Goal: Communication & Community: Answer question/provide support

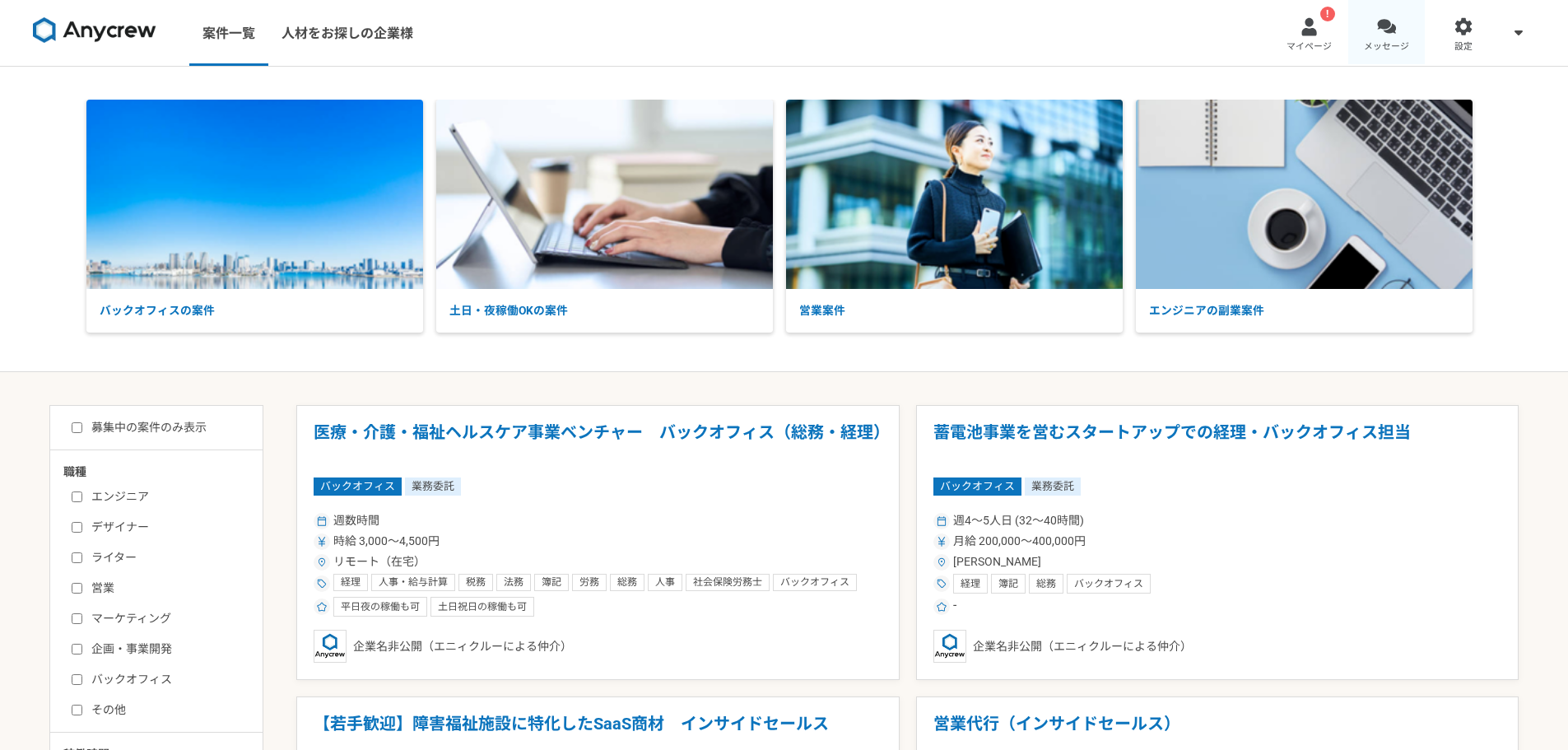
click at [1396, 32] on link "メッセージ" at bounding box center [1387, 33] width 77 height 66
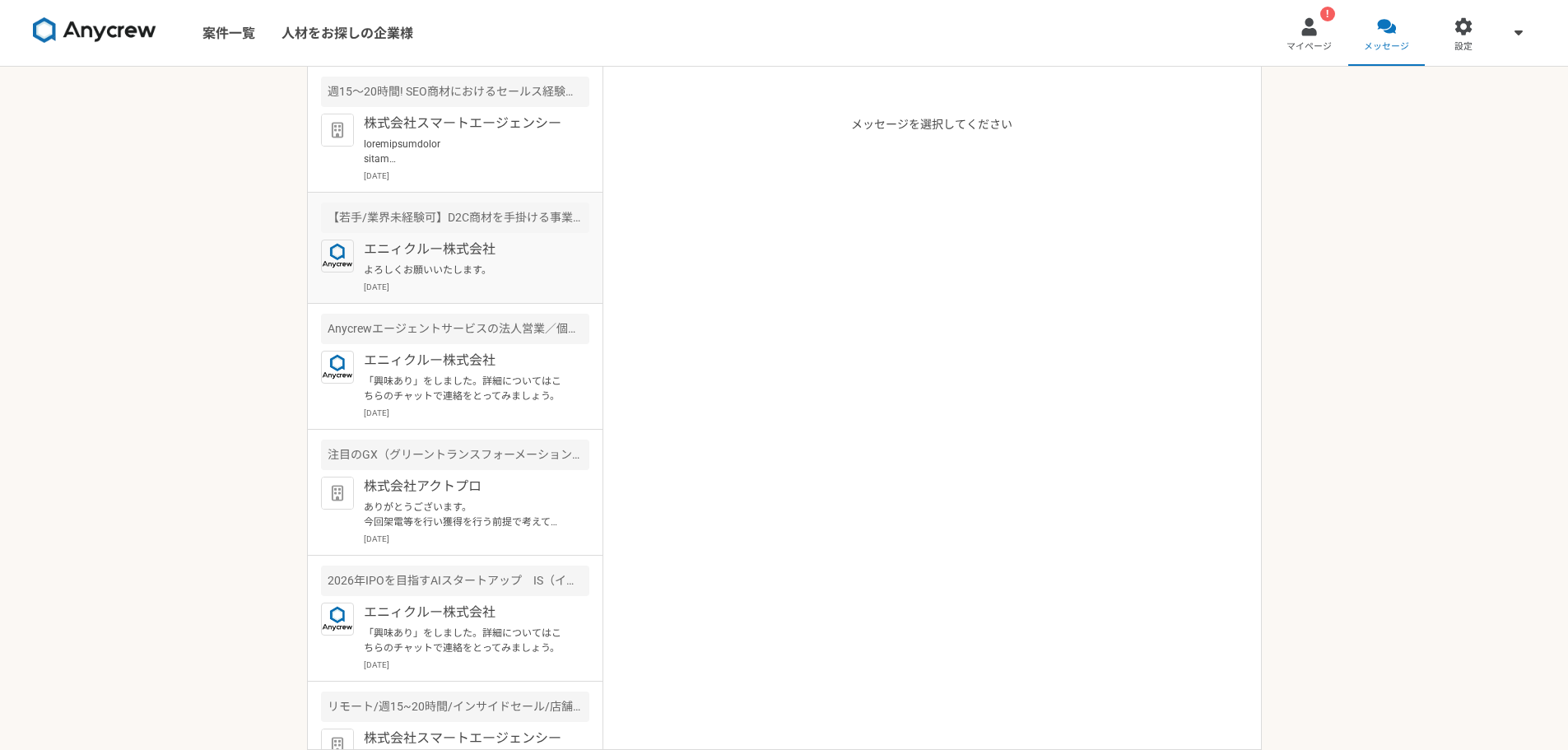
click at [479, 278] on div "エニィクルー株式会社 よろしくお願いいたします。 [DATE]" at bounding box center [477, 266] width 226 height 53
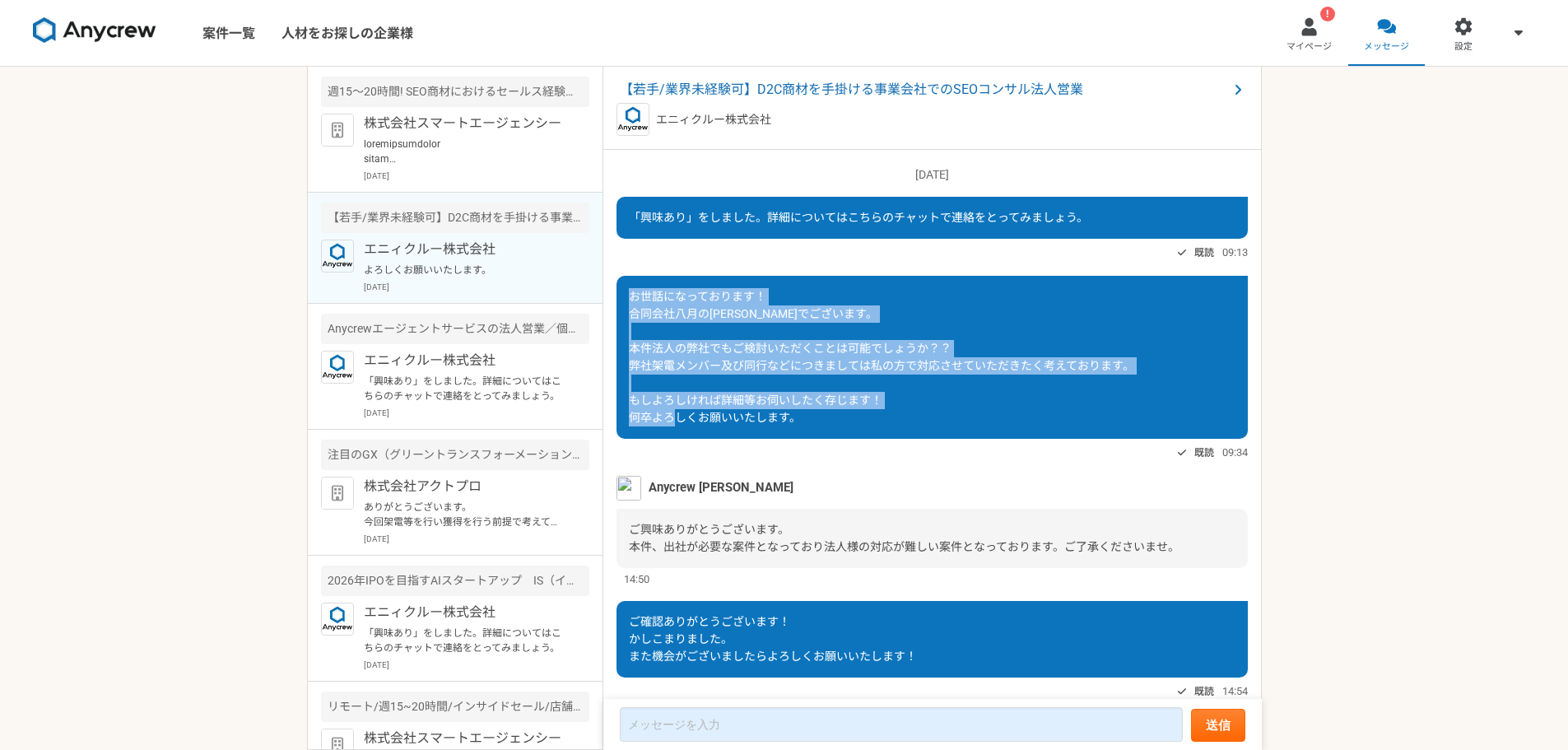
drag, startPoint x: 629, startPoint y: 295, endPoint x: 888, endPoint y: 429, distance: 291.6
click at [888, 429] on div "お世話になっております！ 合同会社八月の[PERSON_NAME]でございます。 本件法人の弊社でもご検討いただくことは可能でしょうか？？ 弊社架電メンバー及…" at bounding box center [932, 357] width 631 height 163
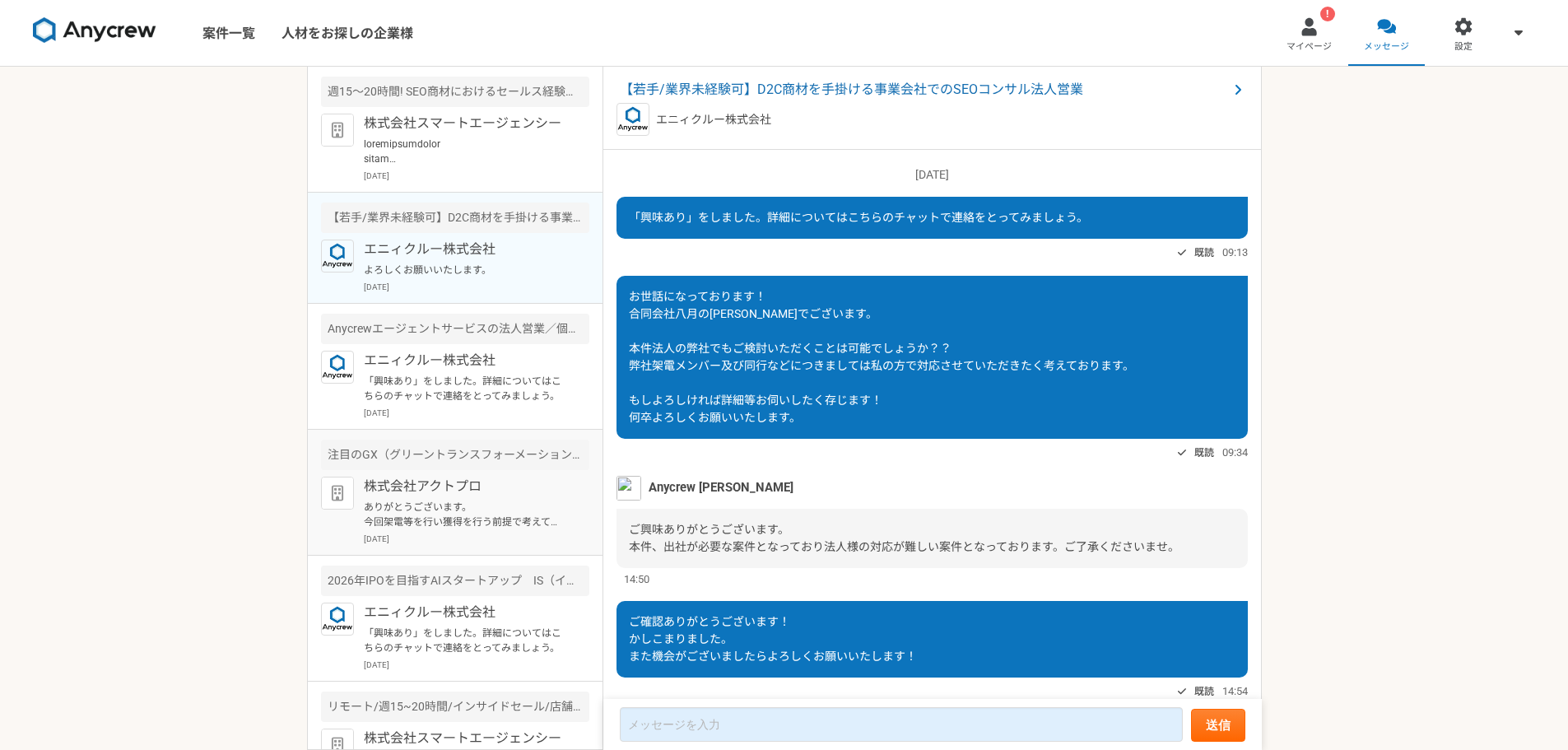
click at [480, 509] on p "ありがとうございます。 今回架電等を行い獲得を行う前提で考えてしまっておりました。 現状おつなぎできる企業はおりませんが、新規獲得を行っているという内容ではお…" at bounding box center [466, 515] width 204 height 30
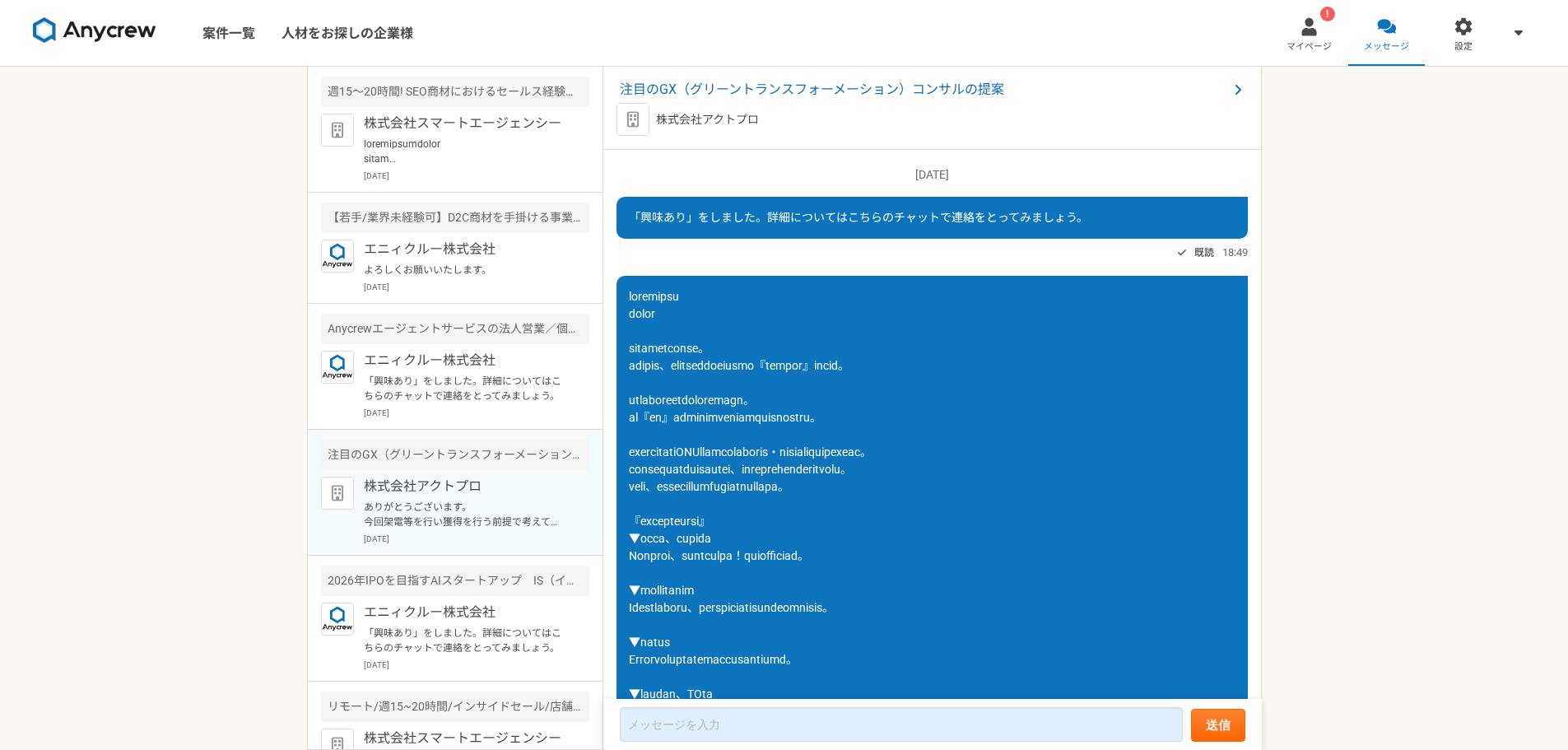
scroll to position [478, 0]
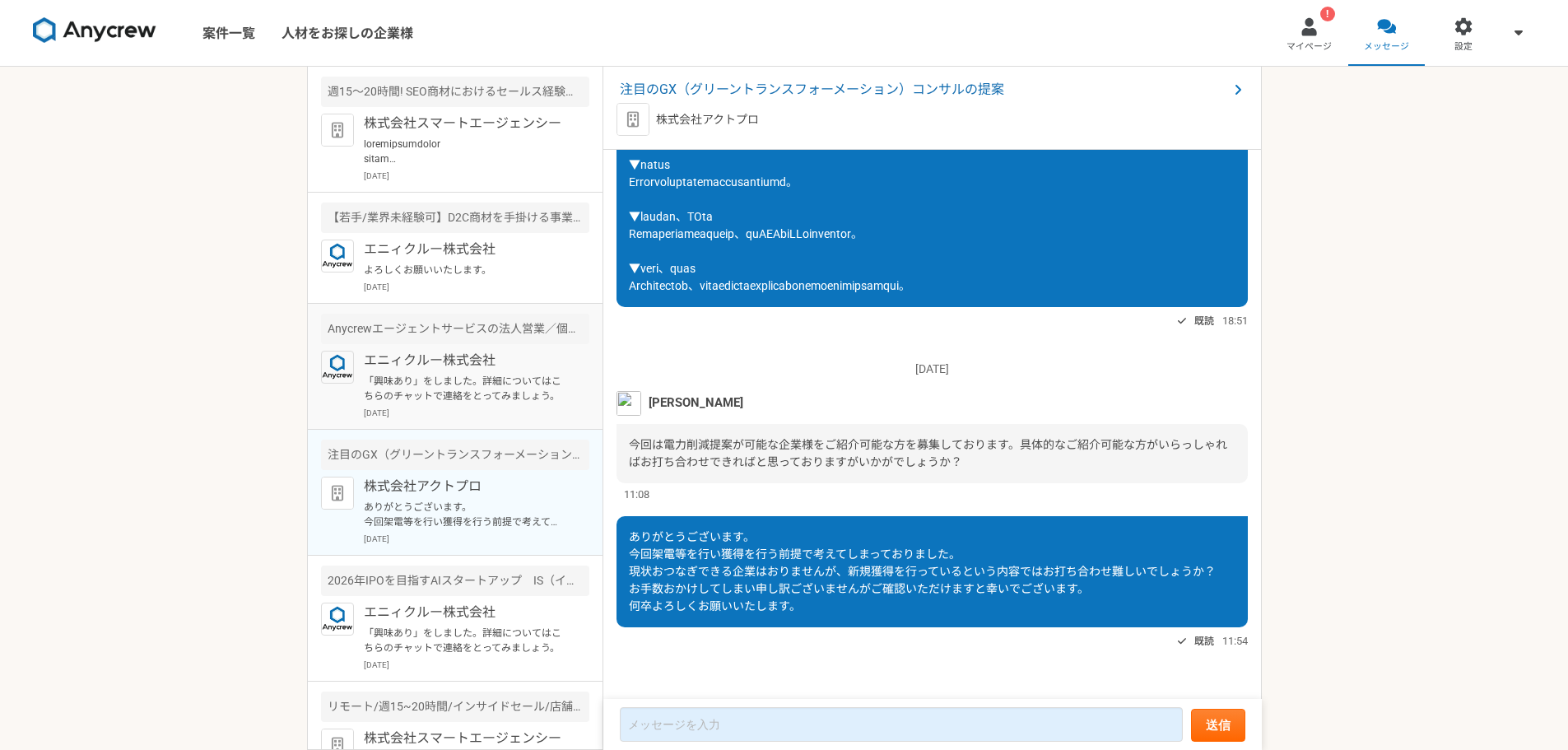
click at [458, 389] on p "「興味あり」をしました。詳細についてはこちらのチャットで連絡をとってみましょう。" at bounding box center [466, 389] width 204 height 30
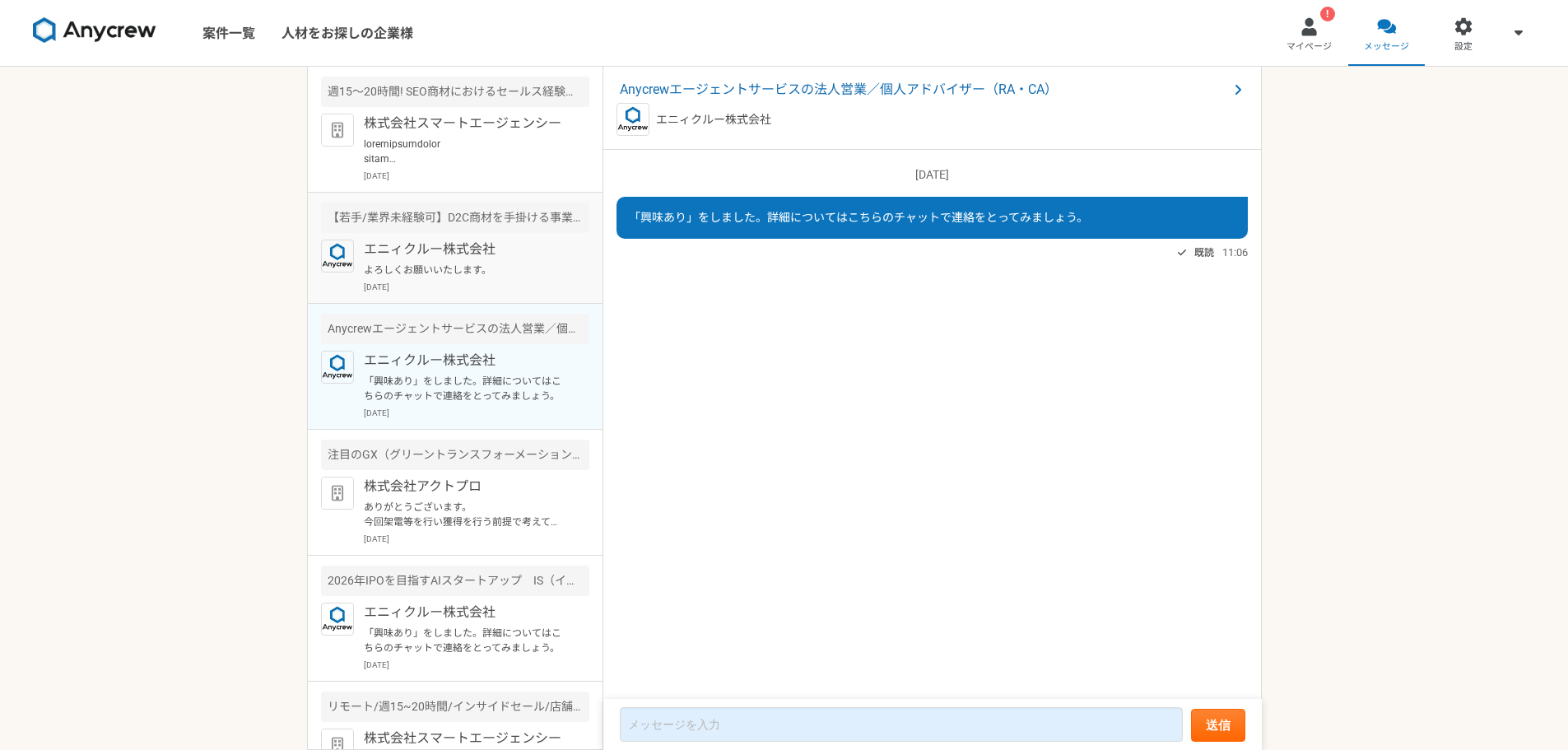
click at [448, 277] on p "よろしくお願いいたします。" at bounding box center [466, 269] width 204 height 15
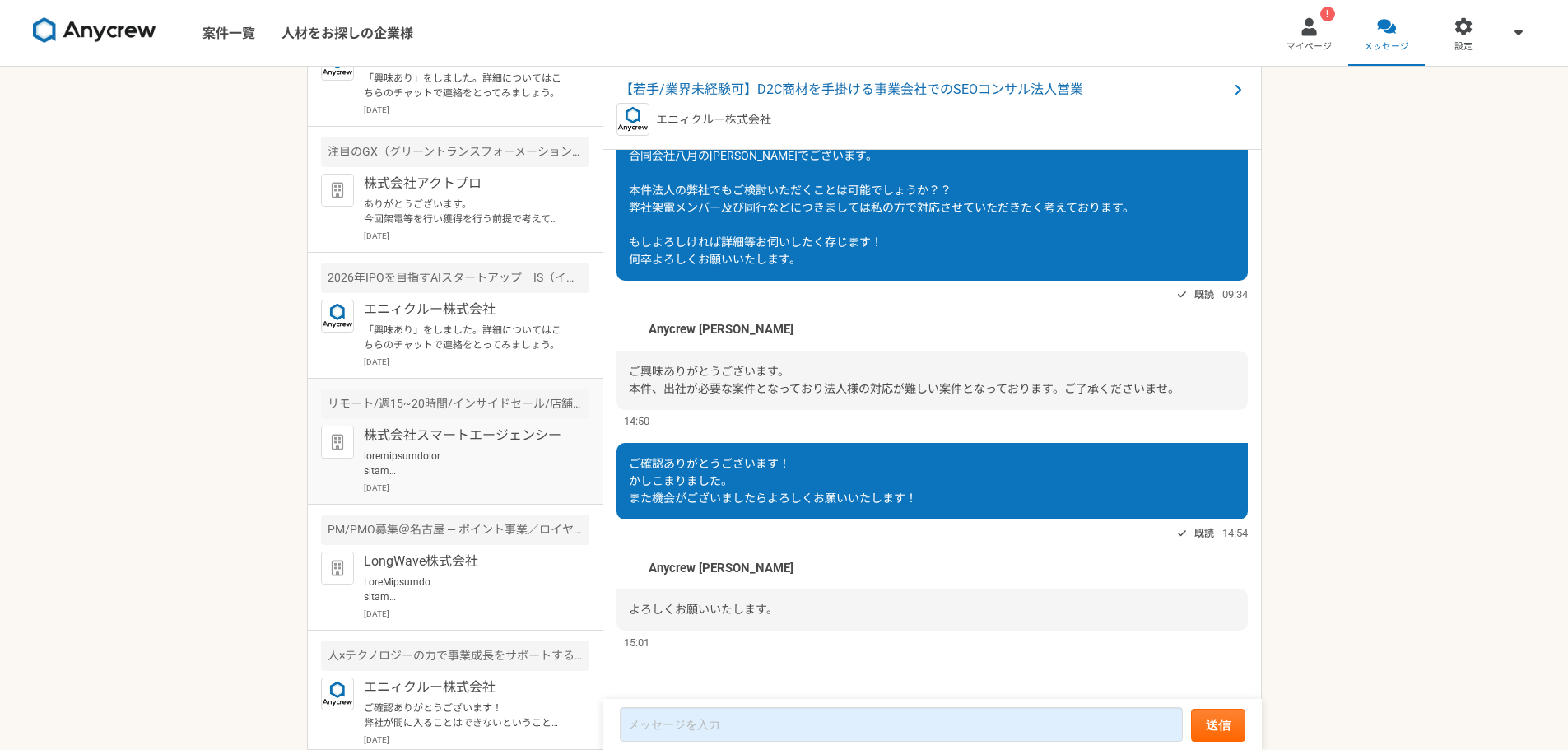
scroll to position [329, 0]
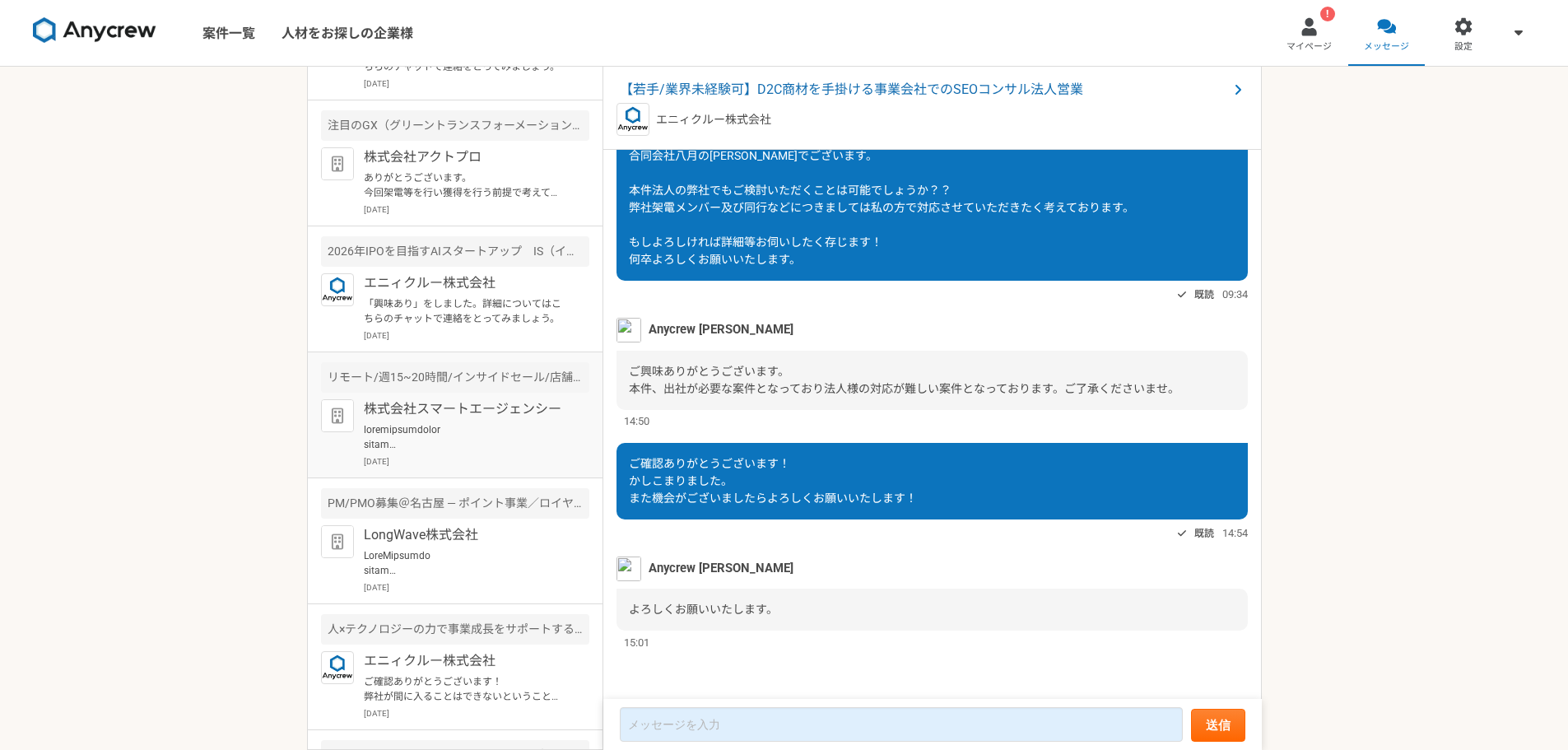
click at [451, 443] on p at bounding box center [466, 437] width 204 height 30
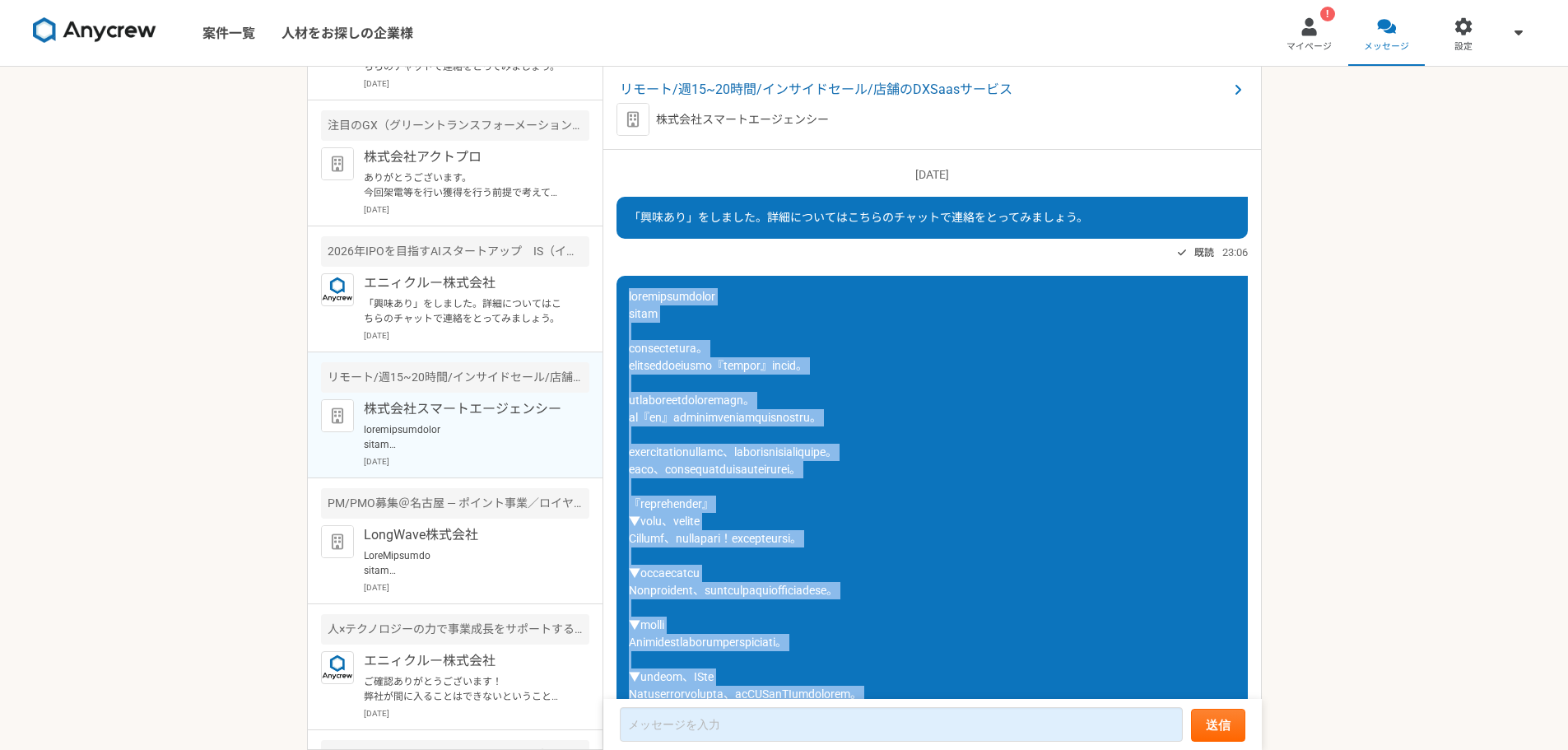
drag, startPoint x: 743, startPoint y: 608, endPoint x: 627, endPoint y: 292, distance: 336.6
click at [627, 292] on div at bounding box center [932, 616] width 631 height 682
copy span "loremipsumdolor sitam consectetura。 elitseddoeiusmo『tempor』incid。 utlaboreetdol…"
